Goal: Register for event/course

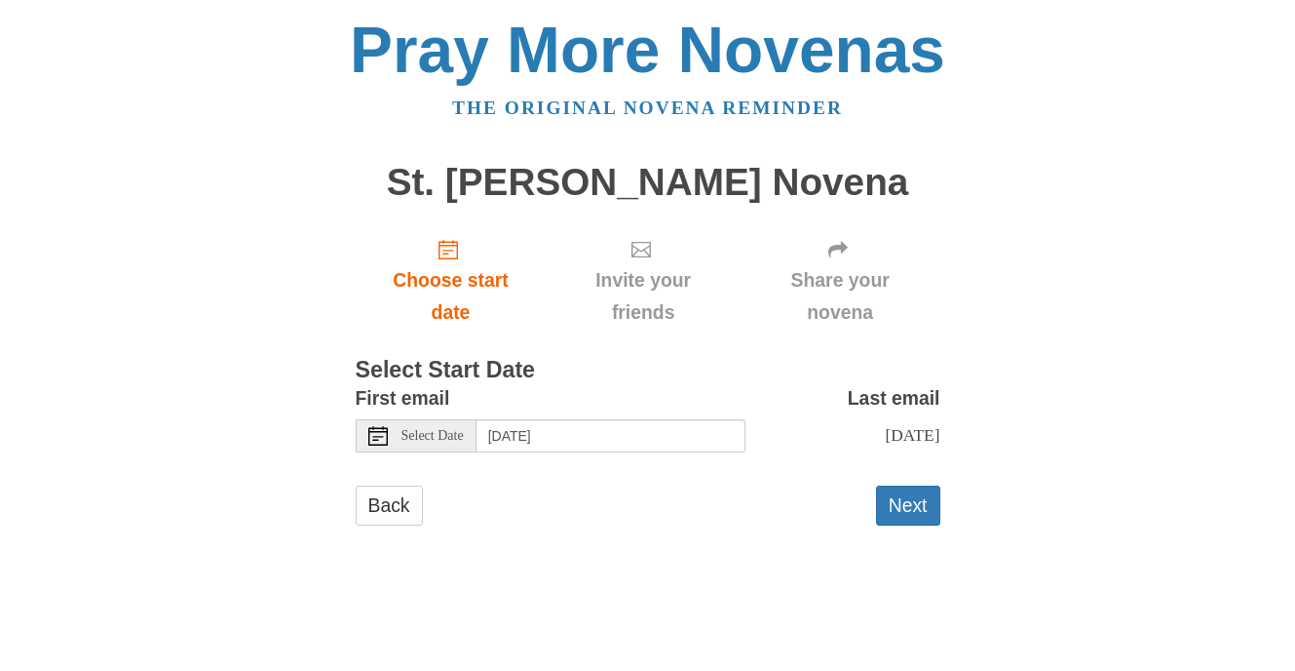
scroll to position [36, 0]
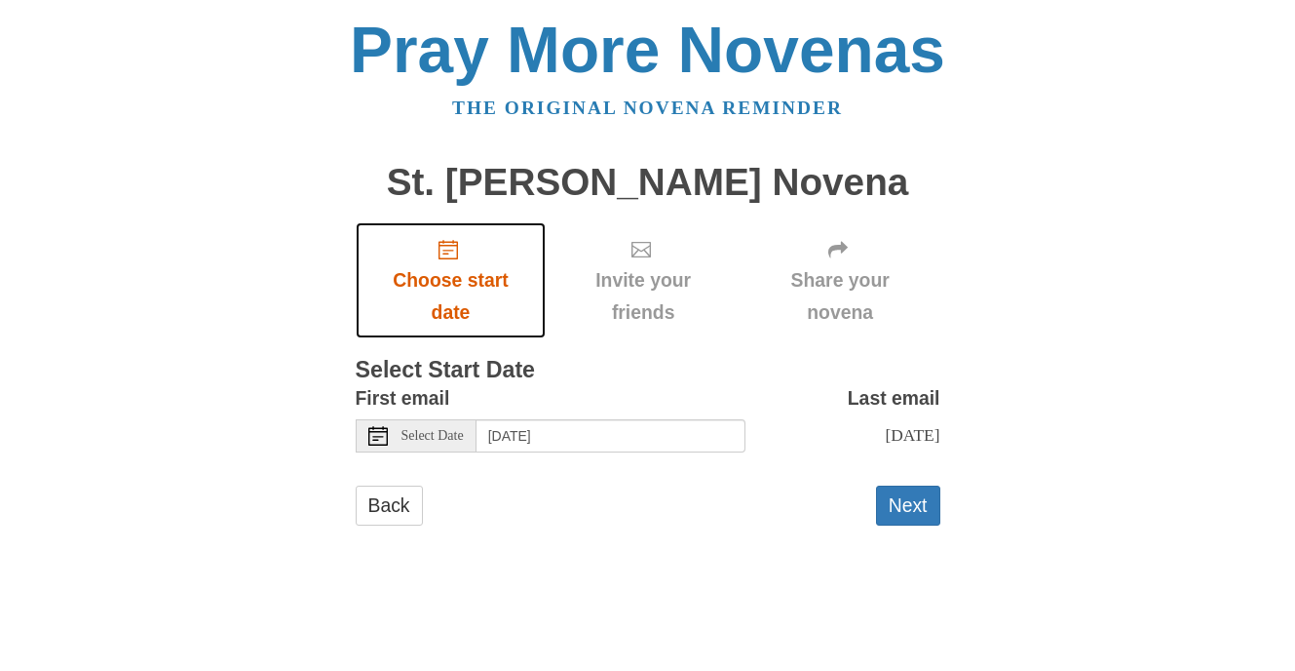
click at [469, 328] on span "Choose start date" at bounding box center [451, 296] width 152 height 64
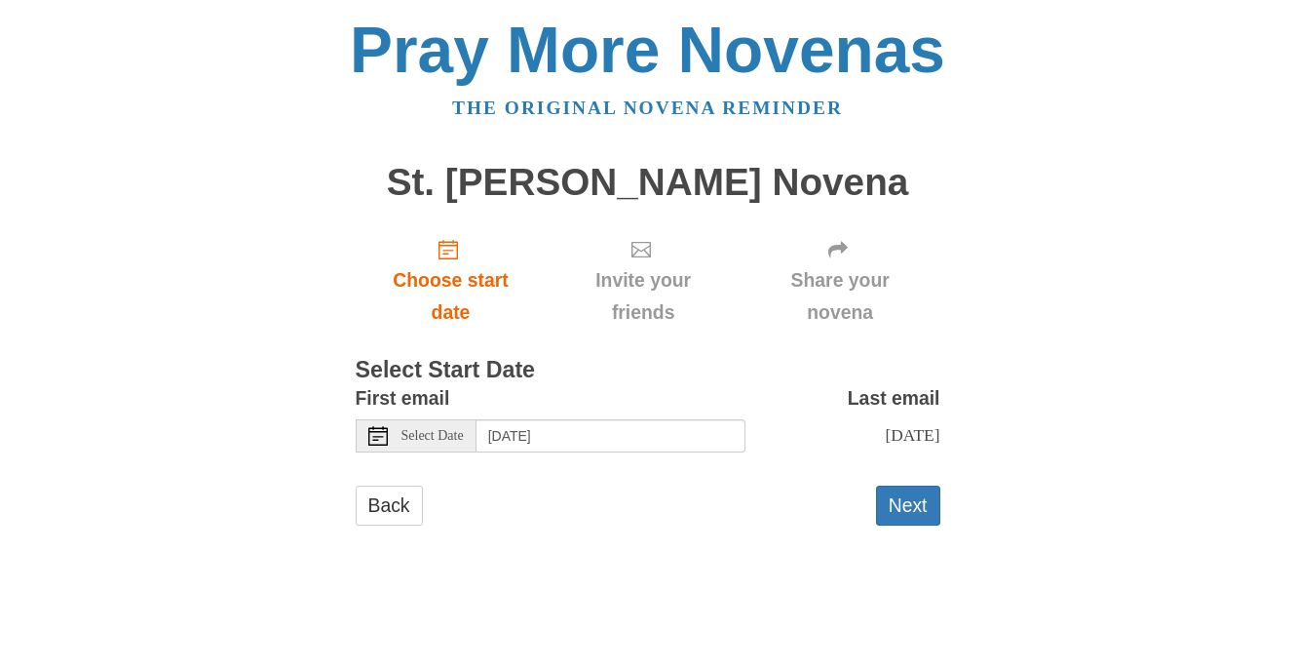
click at [378, 445] on icon at bounding box center [377, 435] width 19 height 19
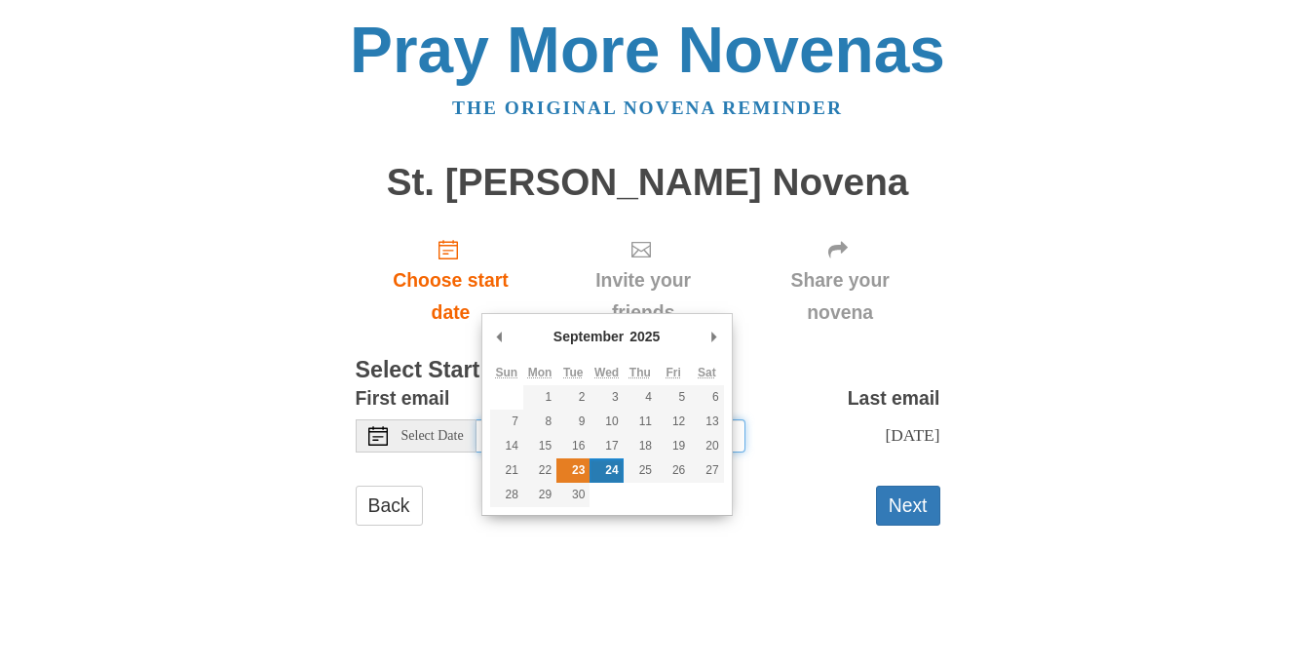
type input "Tuesday, September 23rd"
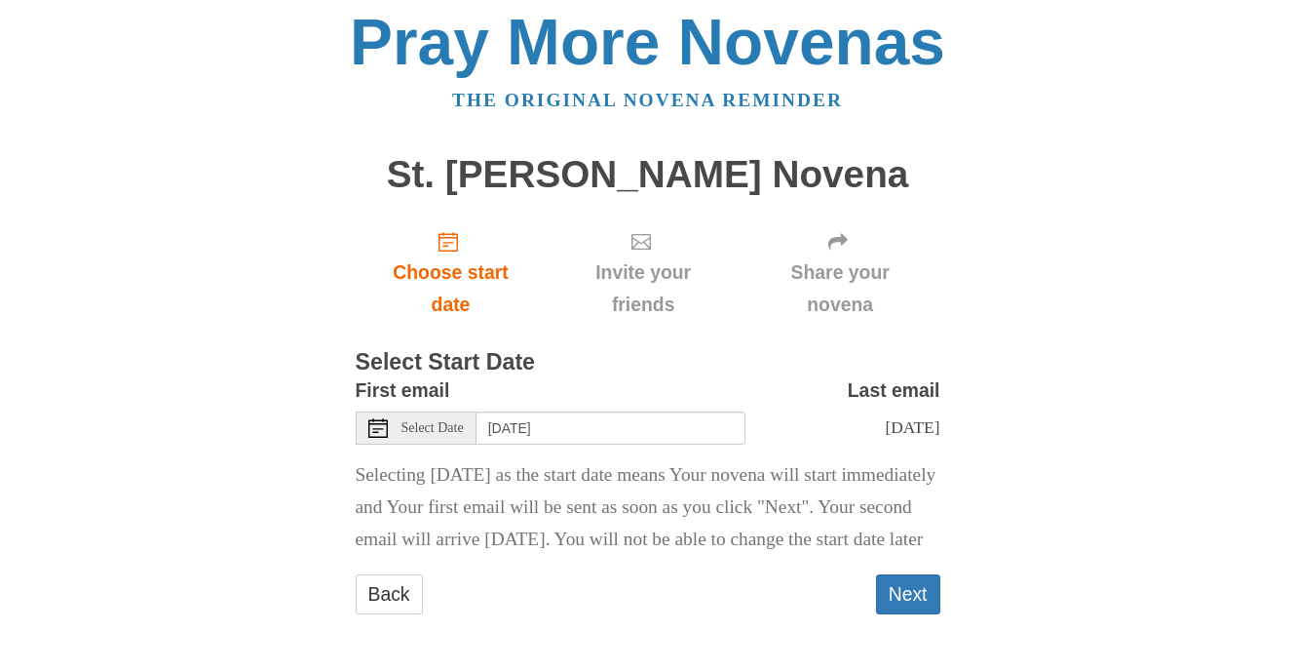
scroll to position [270, 0]
click at [906, 574] on button "Next" at bounding box center [908, 594] width 64 height 40
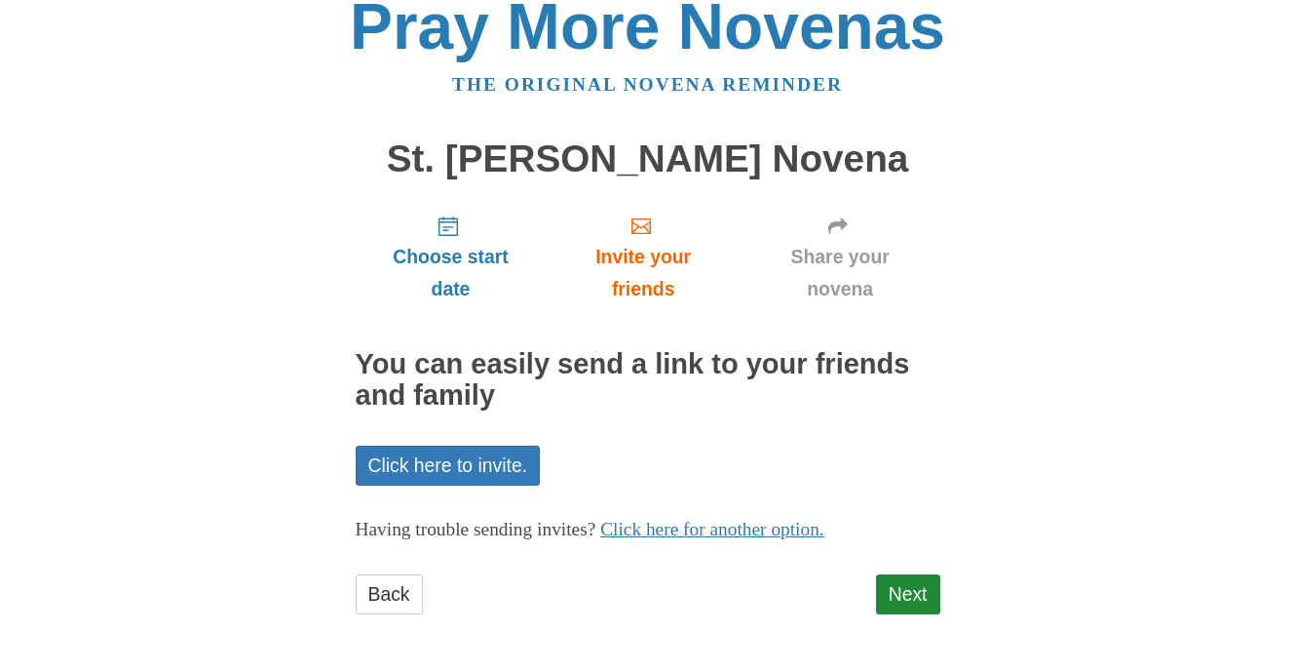
scroll to position [187, 0]
click at [907, 601] on link "Next" at bounding box center [908, 594] width 64 height 40
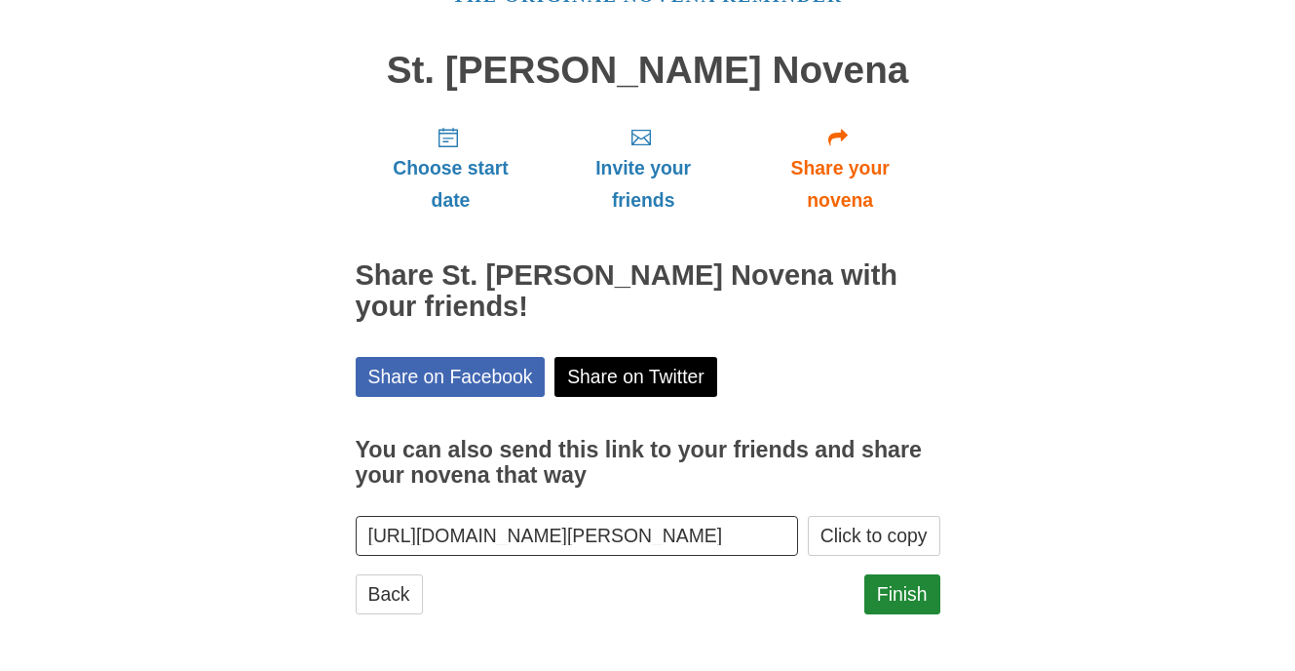
scroll to position [291, 0]
click at [873, 582] on link "Finish" at bounding box center [902, 594] width 76 height 40
